Goal: Task Accomplishment & Management: Complete application form

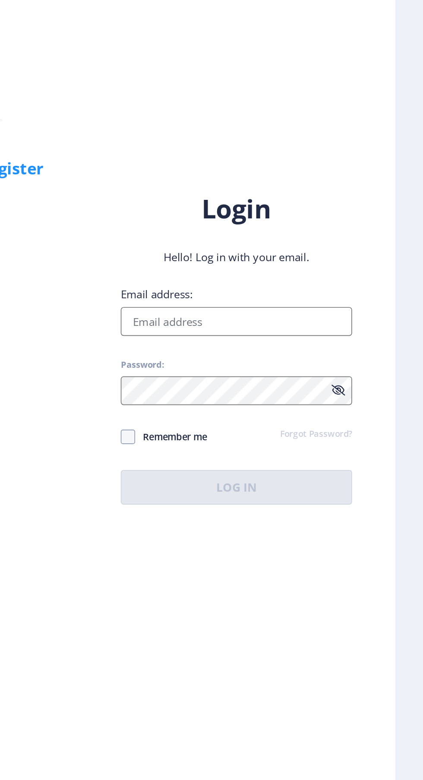
scroll to position [1, 0]
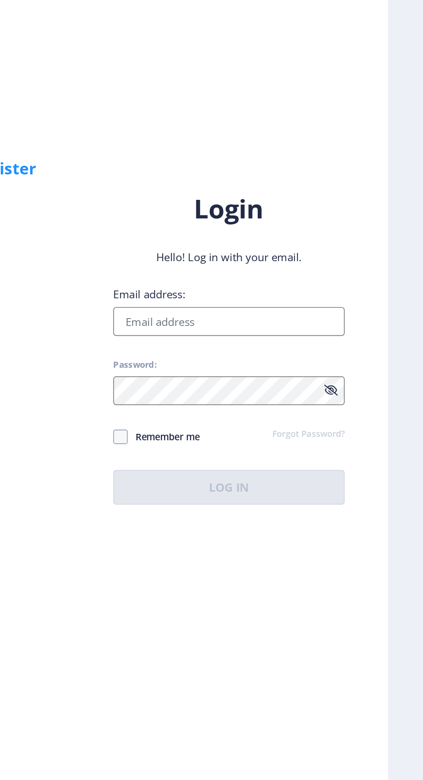
click at [273, 382] on input "Email address:" at bounding box center [306, 373] width 139 height 17
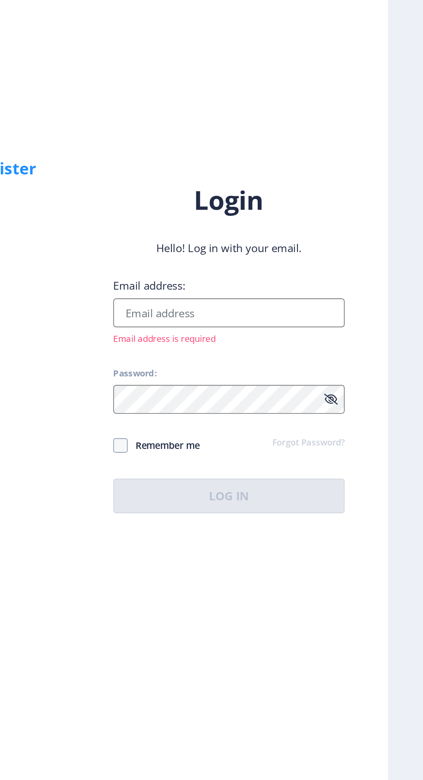
type input "[EMAIL_ADDRESS][DOMAIN_NAME]"
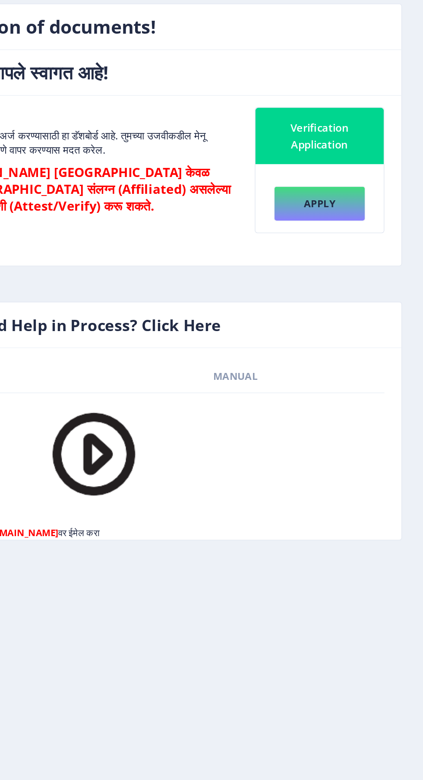
scroll to position [1, 0]
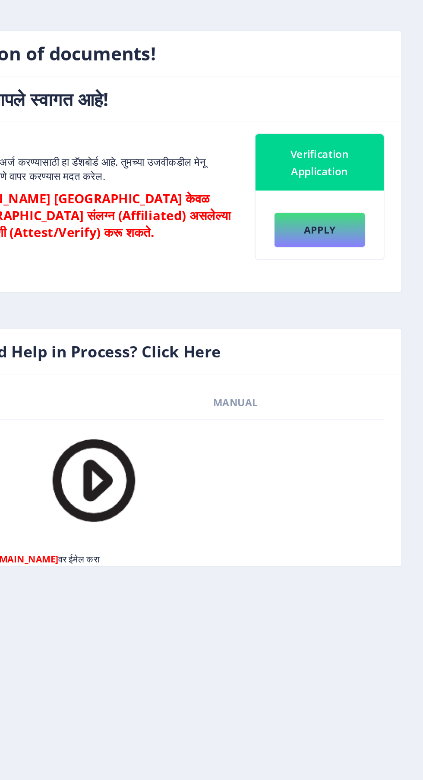
click at [346, 190] on div "Verification Application" at bounding box center [360, 186] width 58 height 21
click at [359, 227] on button "Apply" at bounding box center [359, 228] width 56 height 22
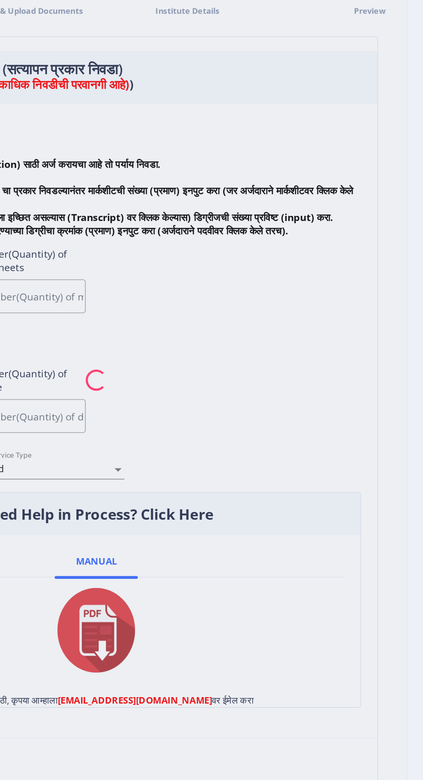
checkbox input "true"
type input "3"
checkbox input "true"
type input "1"
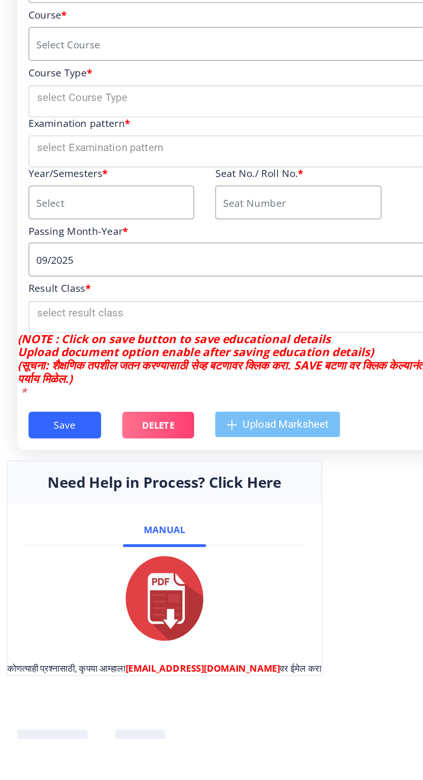
click at [137, 686] on img at bounding box center [140, 694] width 47 height 52
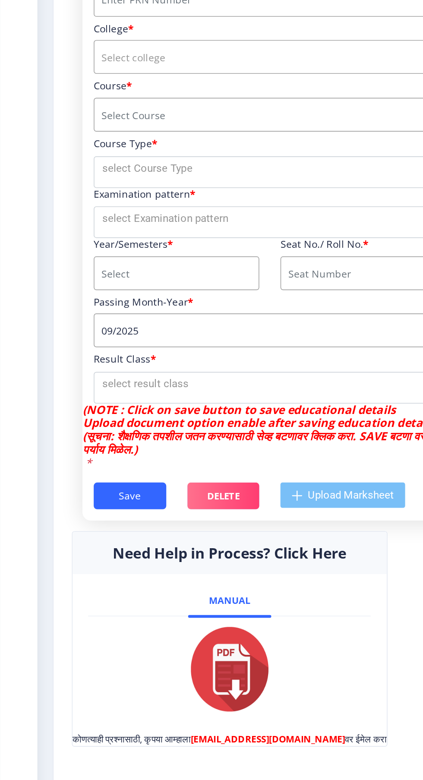
click at [132, 712] on img at bounding box center [140, 712] width 47 height 52
